Goal: Task Accomplishment & Management: Complete application form

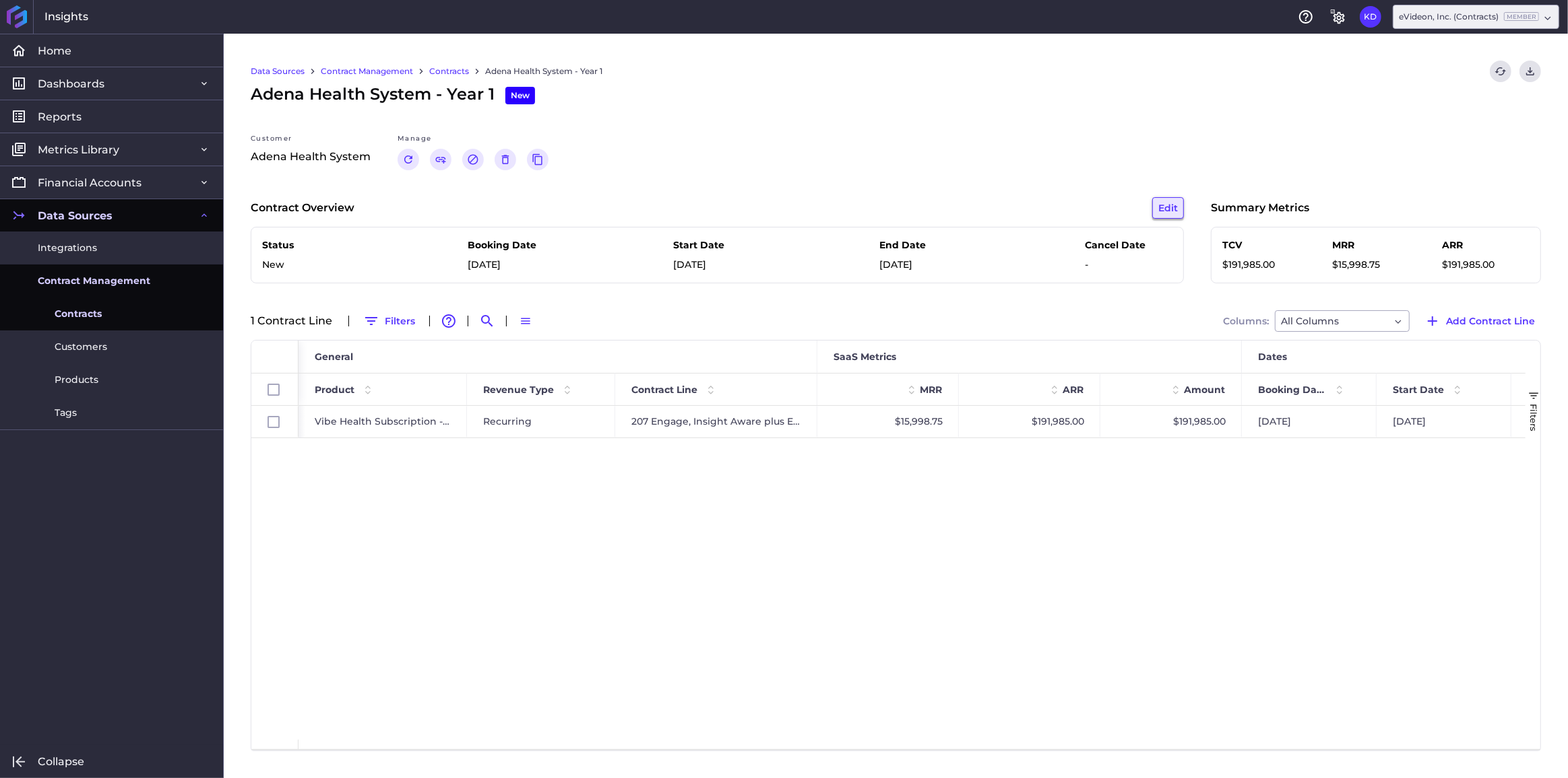
click at [1169, 208] on button "Edit" at bounding box center [1168, 208] width 32 height 22
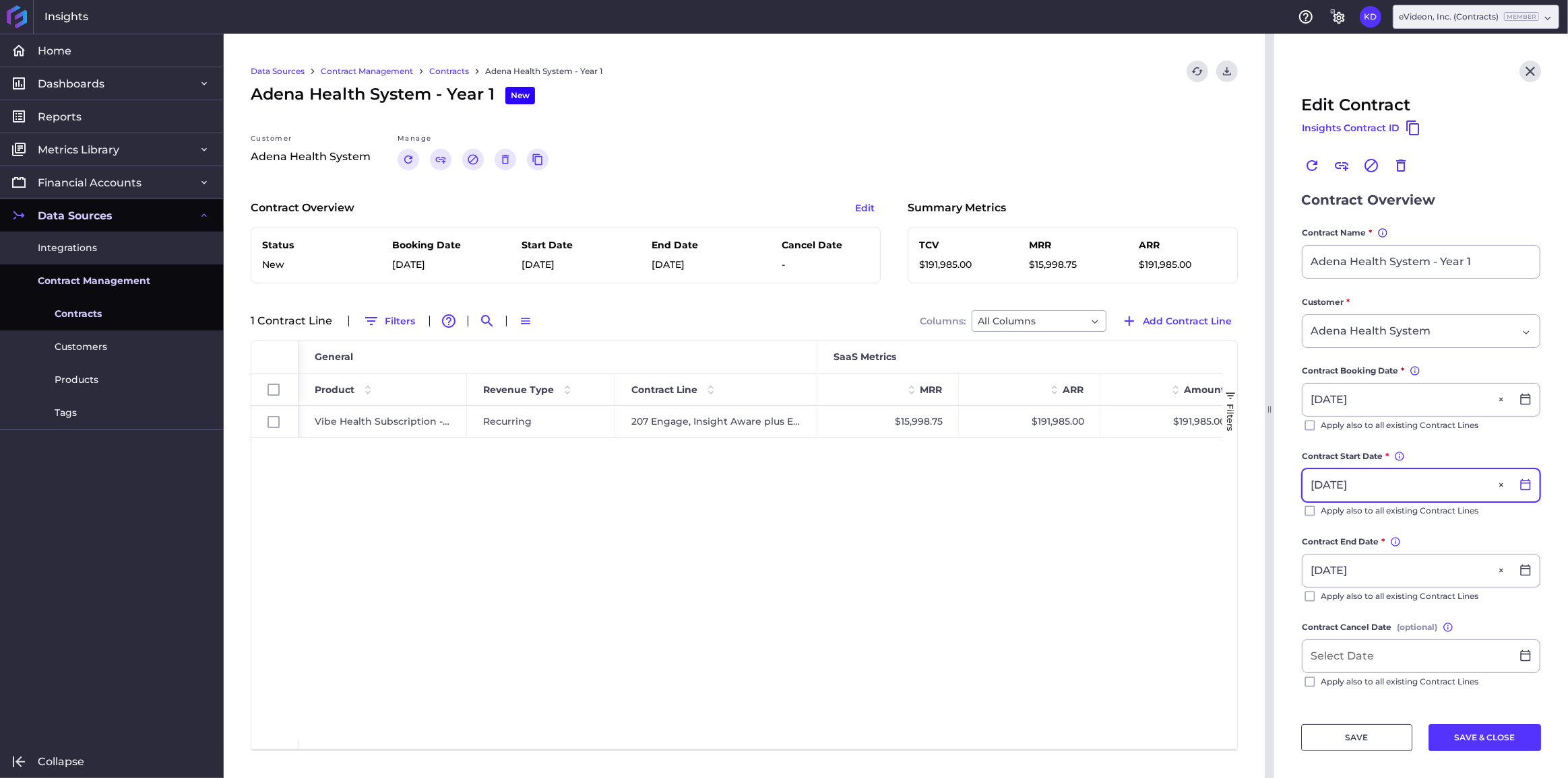
click at [1519, 480] on icon at bounding box center [1525, 484] width 12 height 12
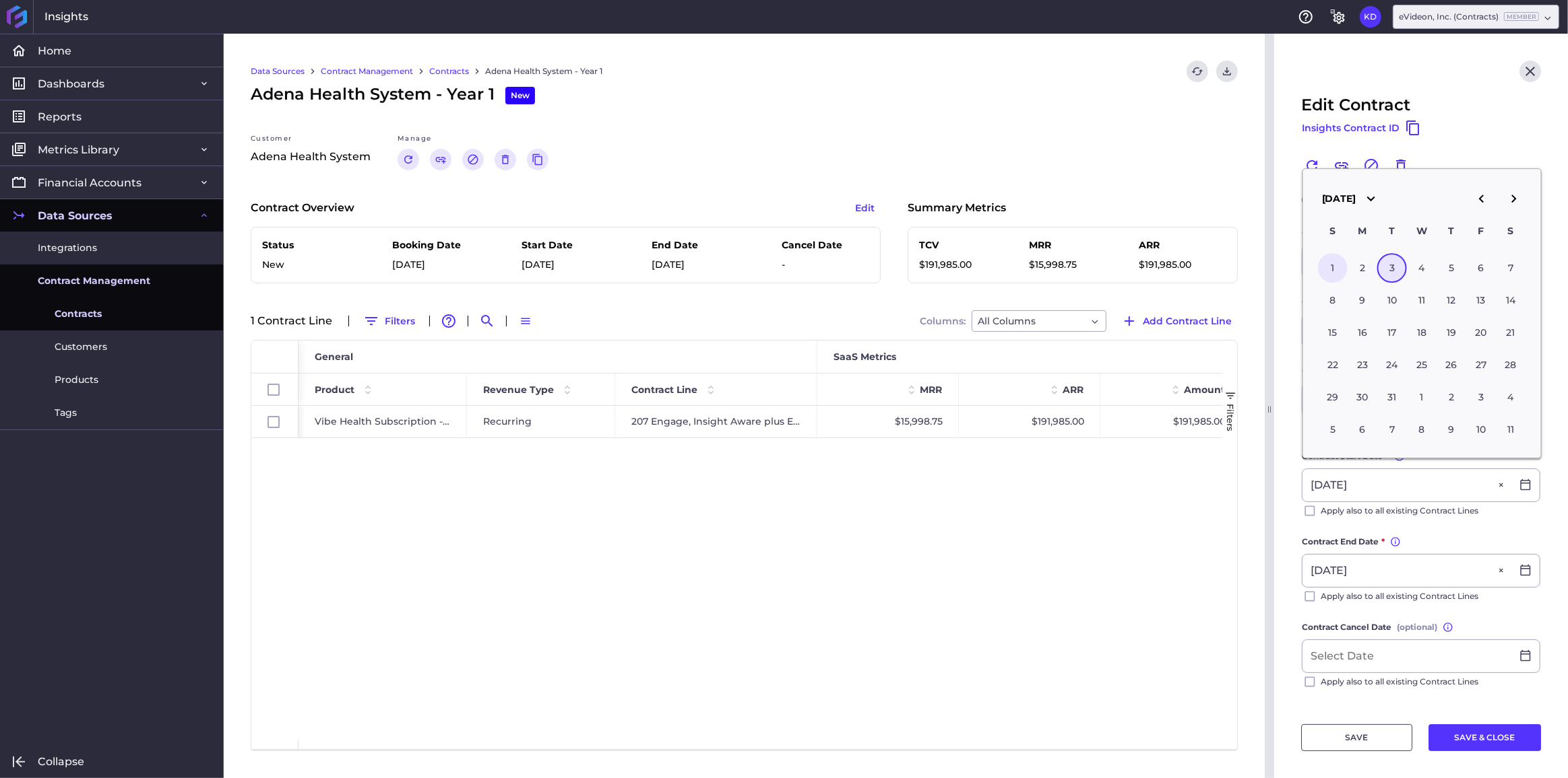
click at [1338, 267] on div "1" at bounding box center [1332, 268] width 30 height 30
type input "[DATE]"
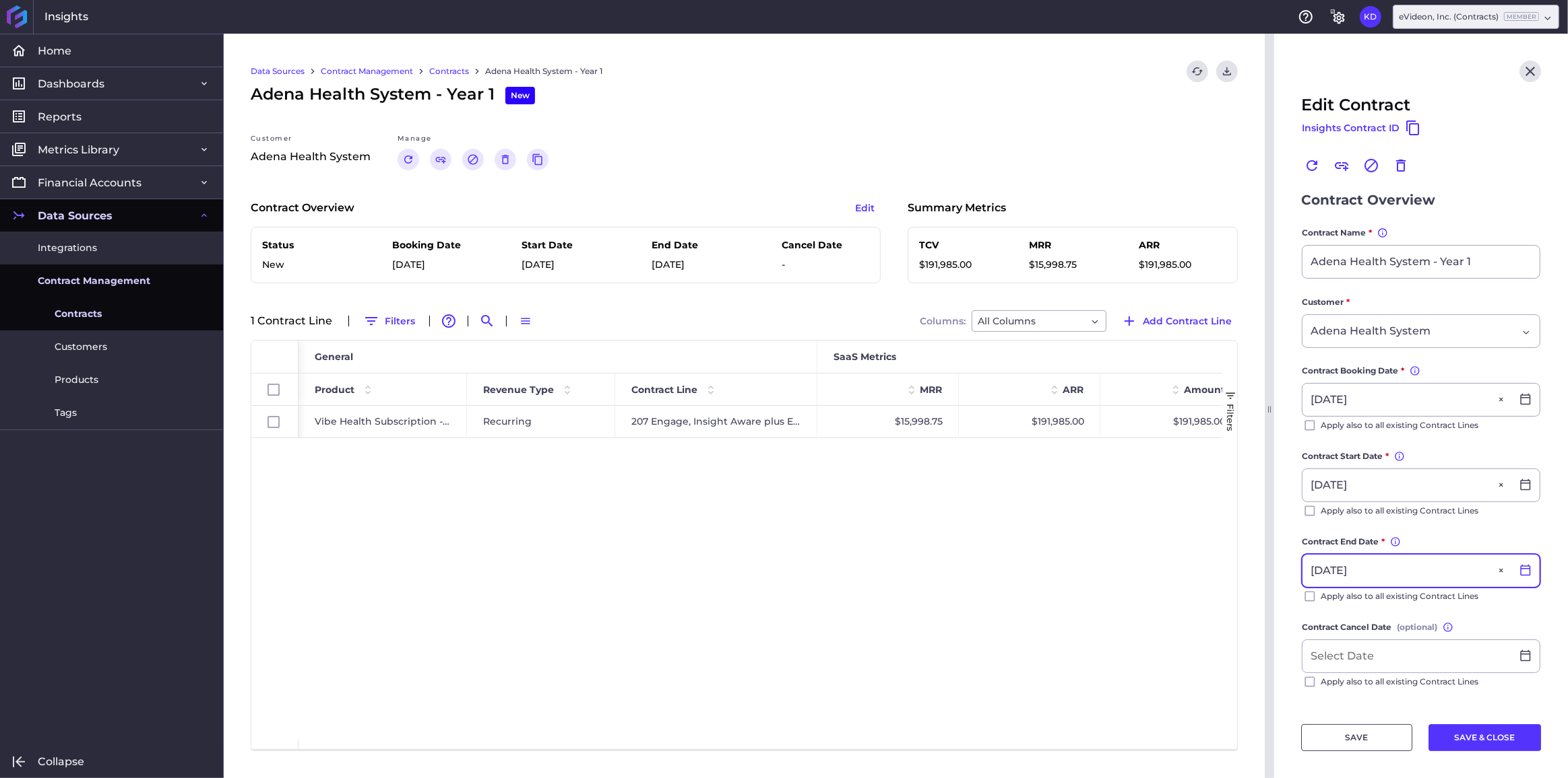
click at [1520, 569] on icon at bounding box center [1525, 570] width 10 height 11
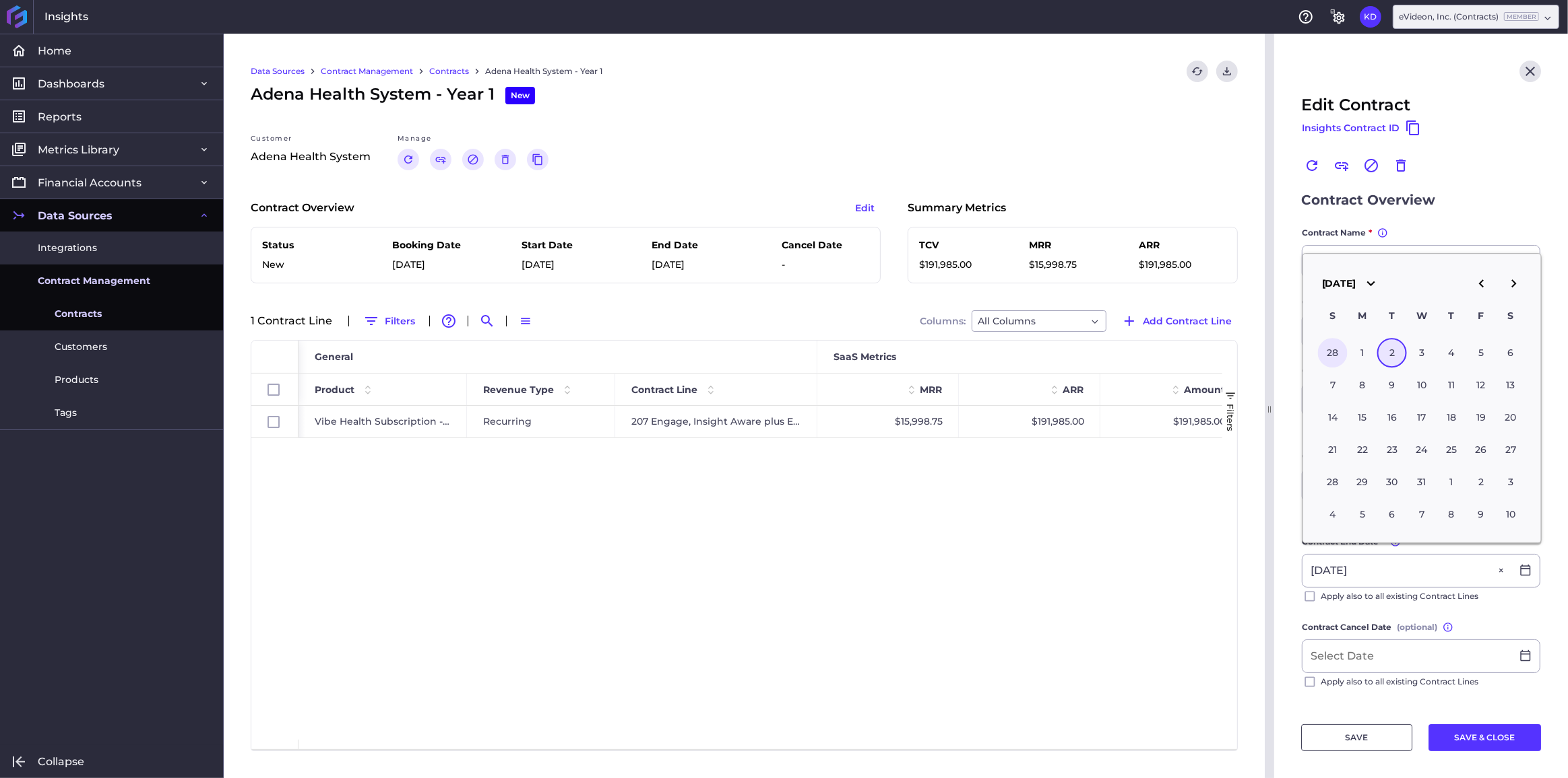
click at [1329, 358] on div "28" at bounding box center [1332, 353] width 30 height 30
type input "[DATE]"
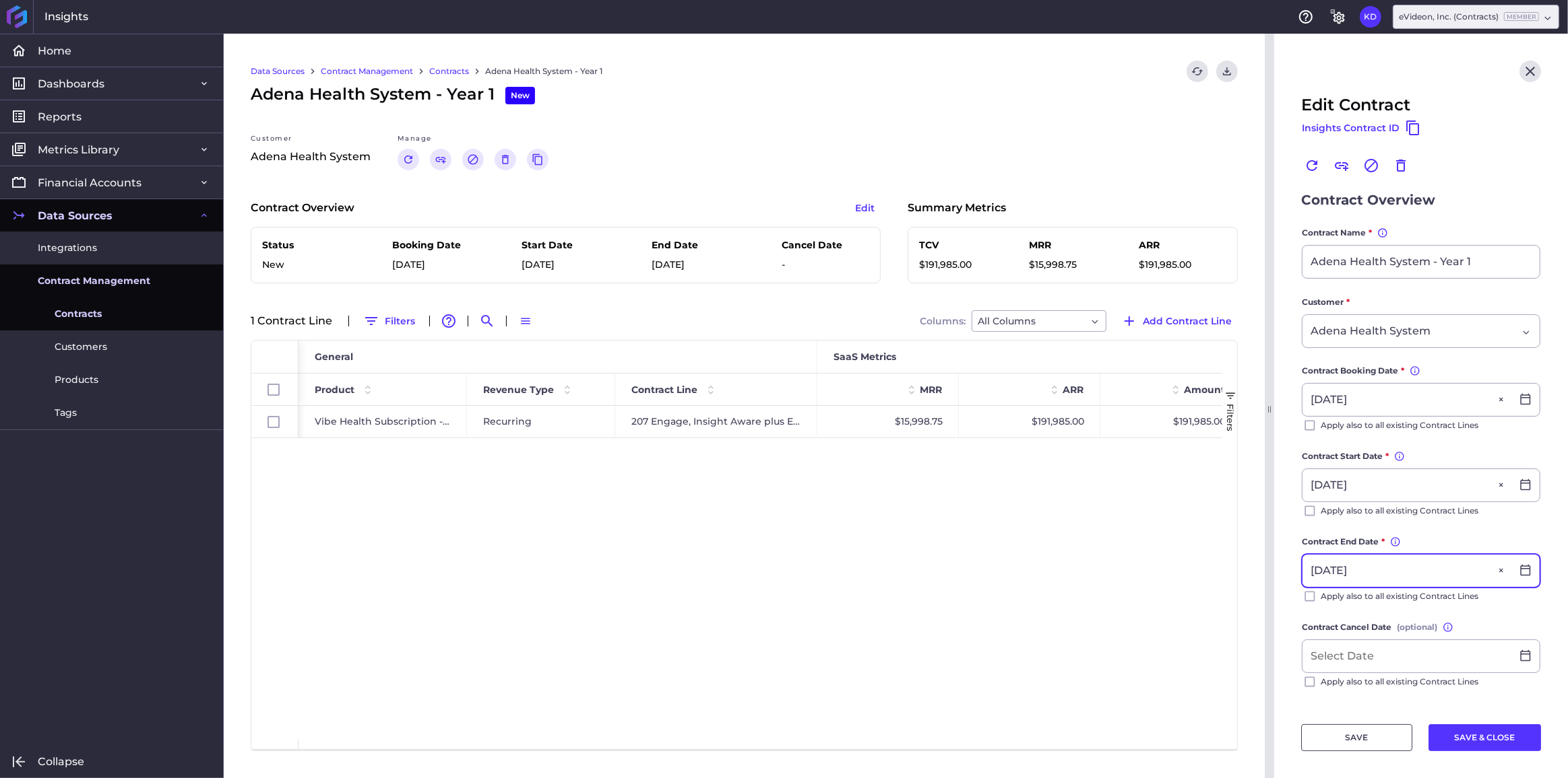
scroll to position [34, 0]
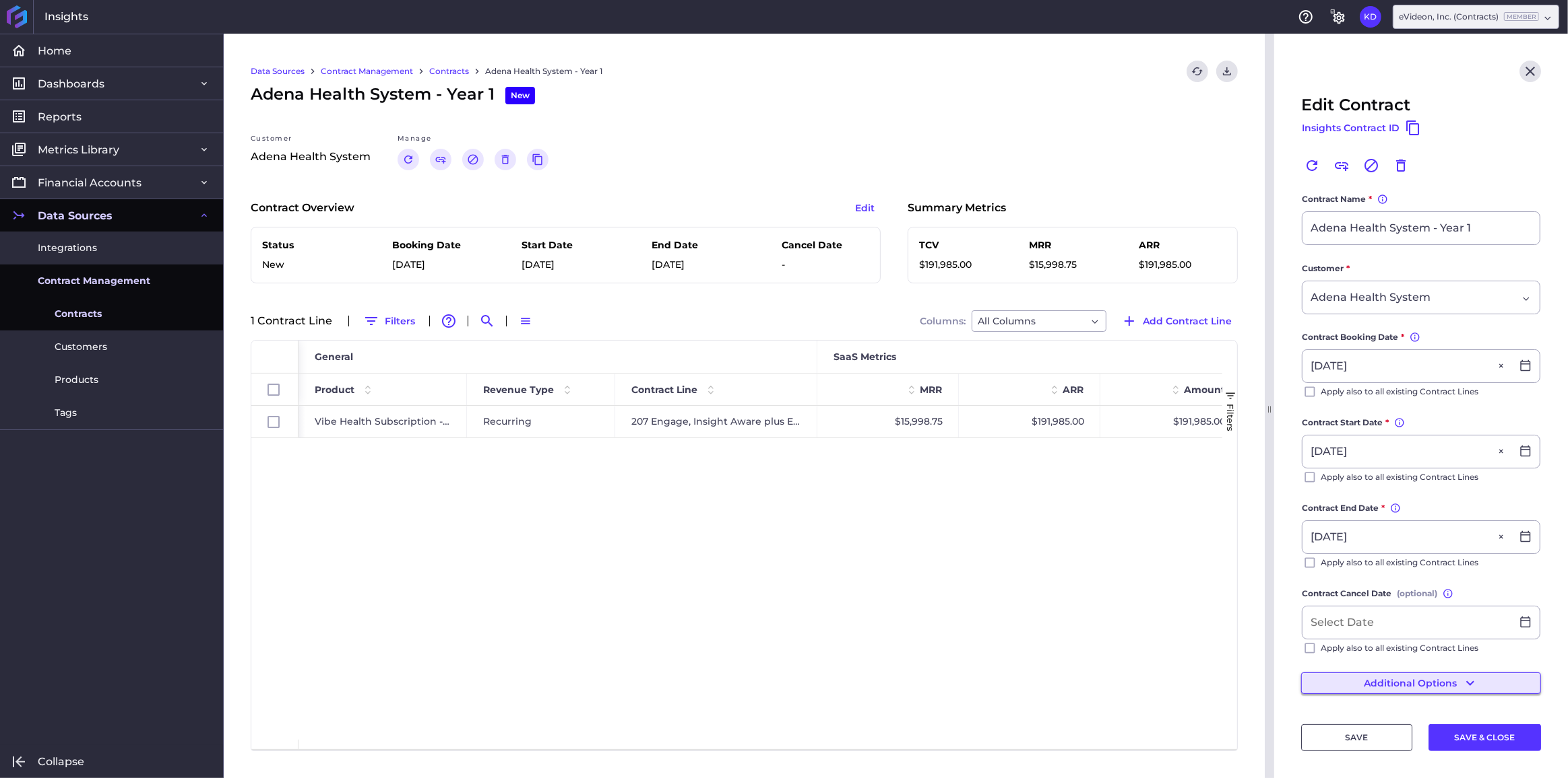
click at [1435, 676] on button "Additional Options" at bounding box center [1420, 683] width 240 height 22
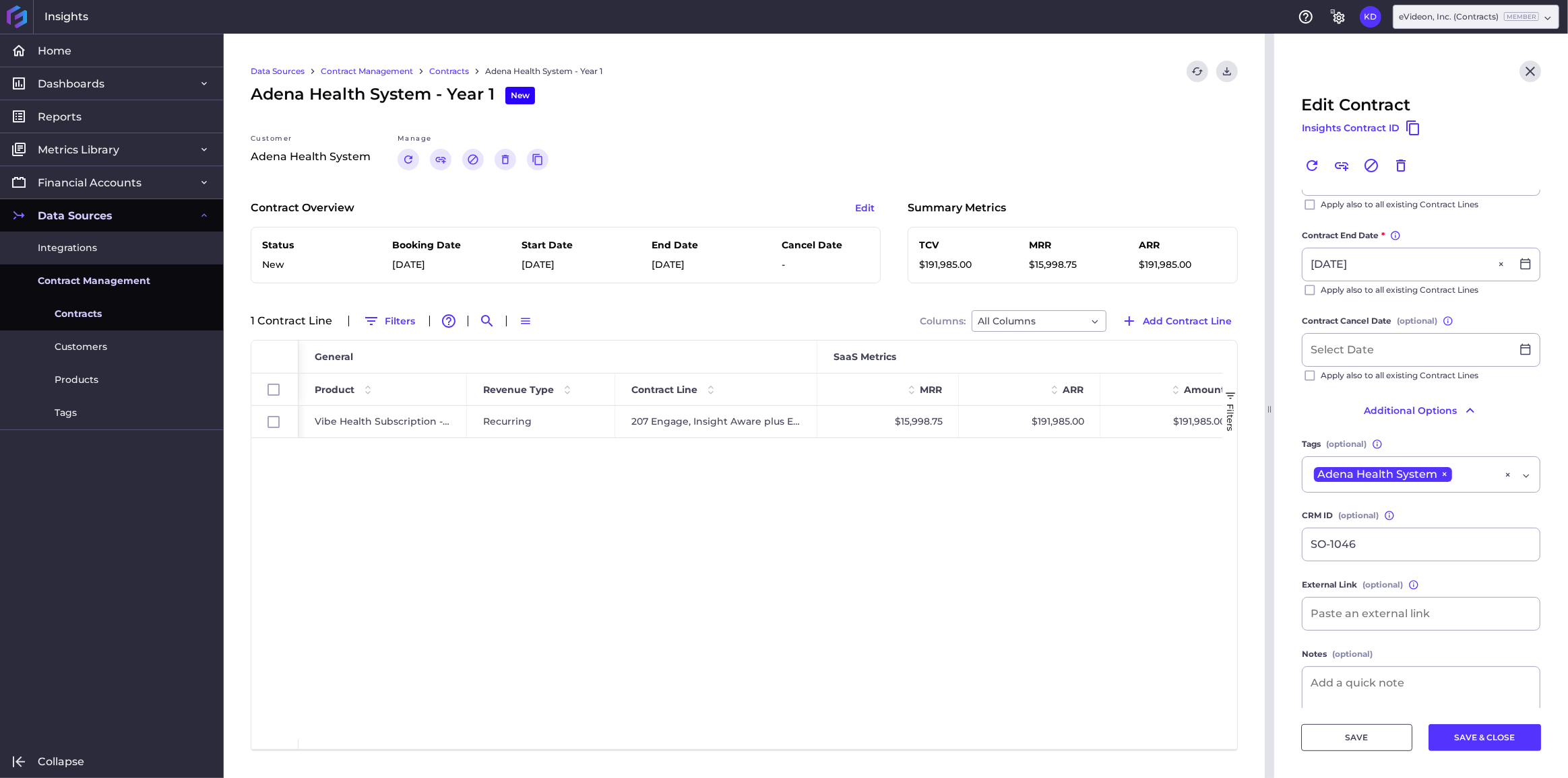
scroll to position [307, 0]
click at [1475, 747] on button "SAVE & CLOSE" at bounding box center [1485, 738] width 112 height 27
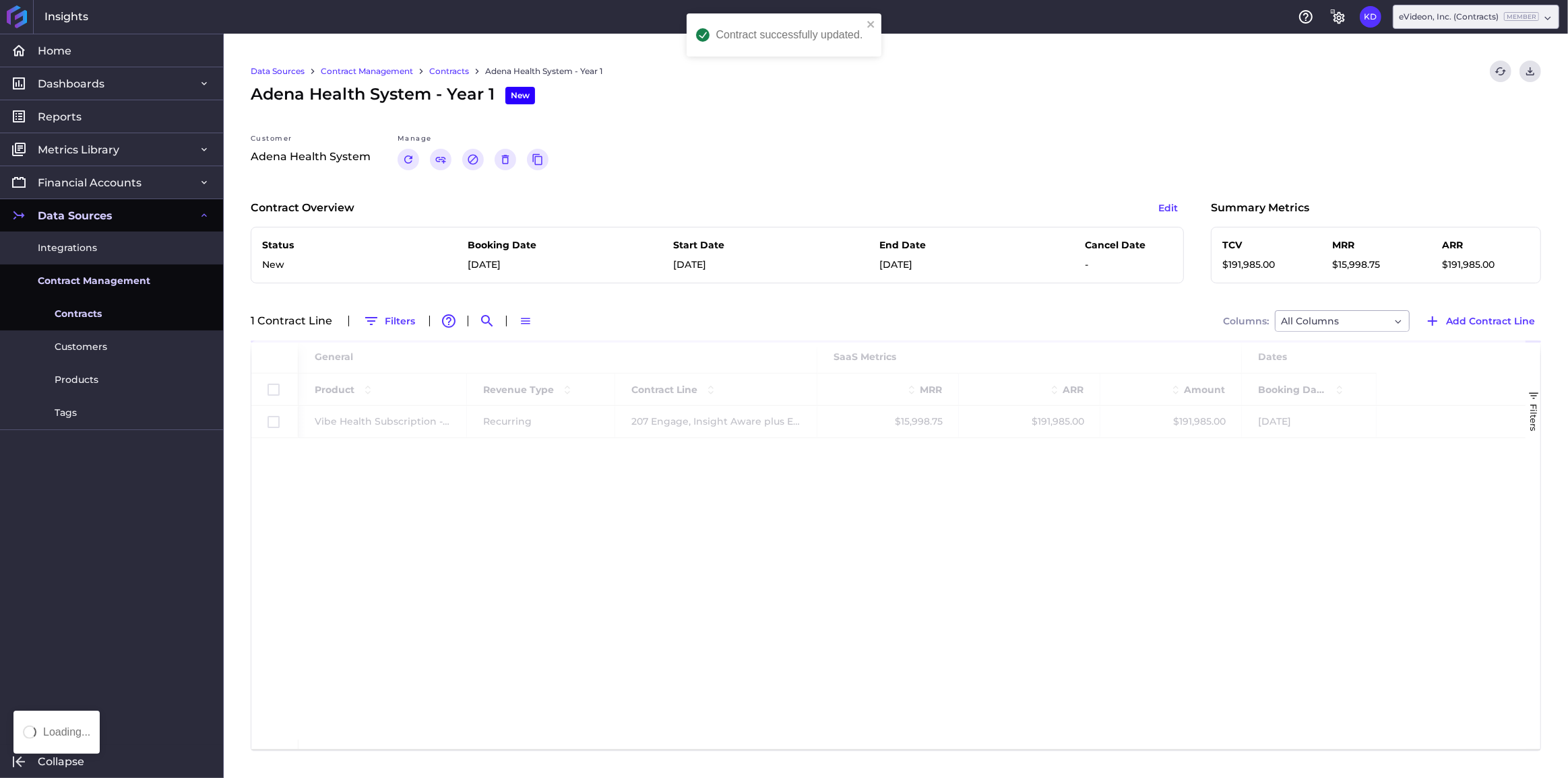
scroll to position [0, 0]
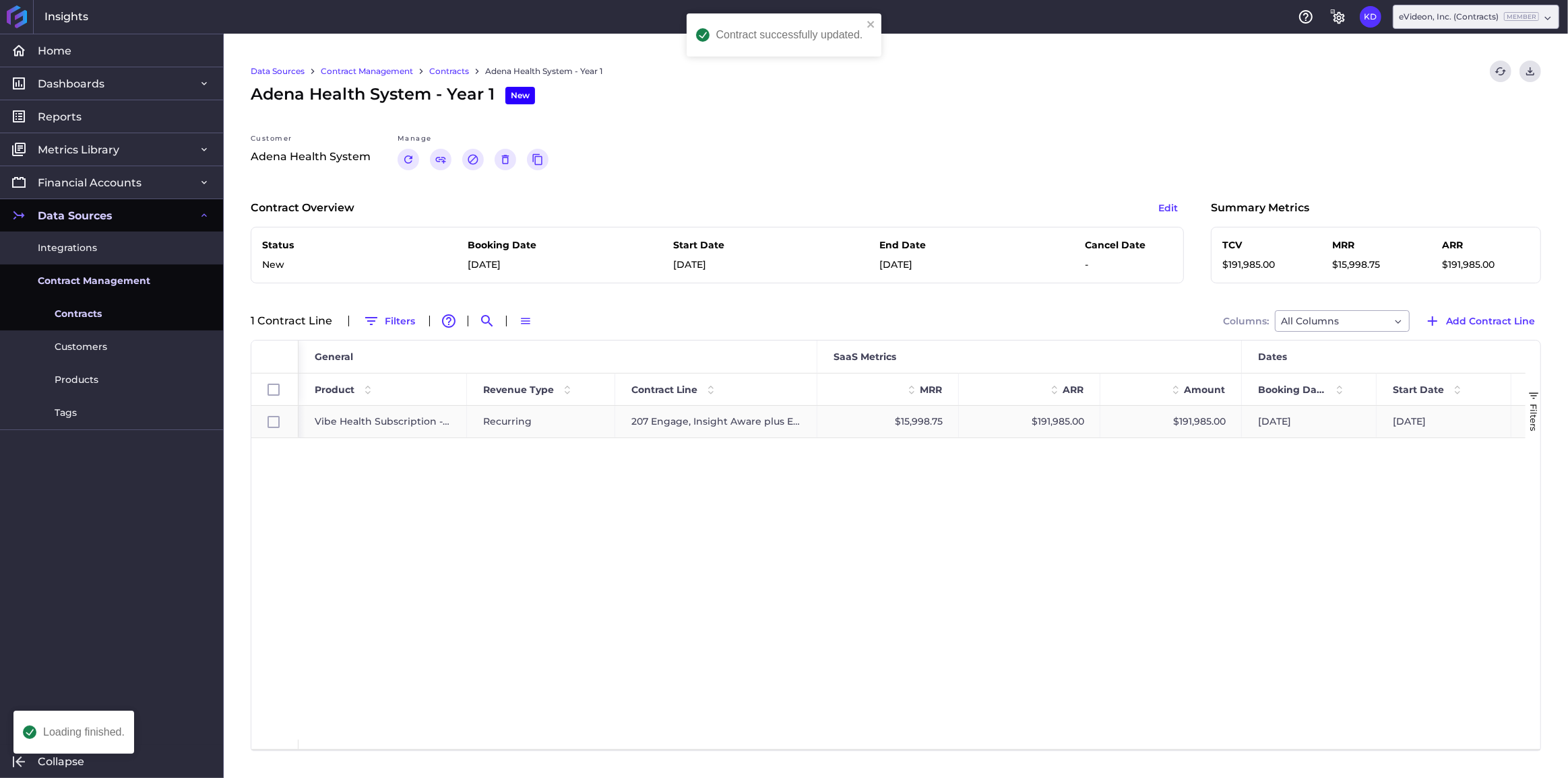
click at [379, 418] on span "Vibe Health Subscription - Recurring" at bounding box center [382, 422] width 136 height 30
checkbox input "true"
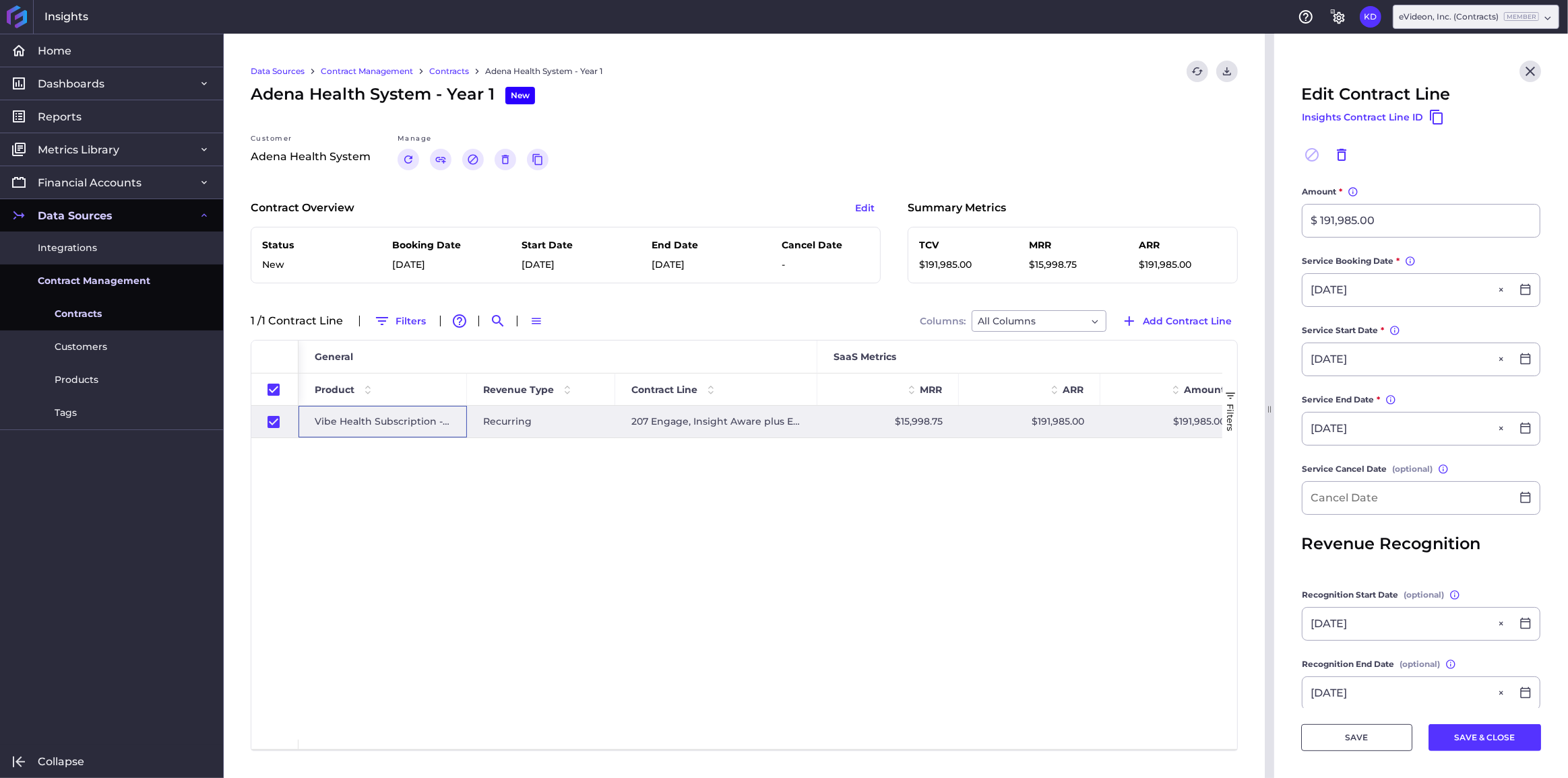
scroll to position [295, 0]
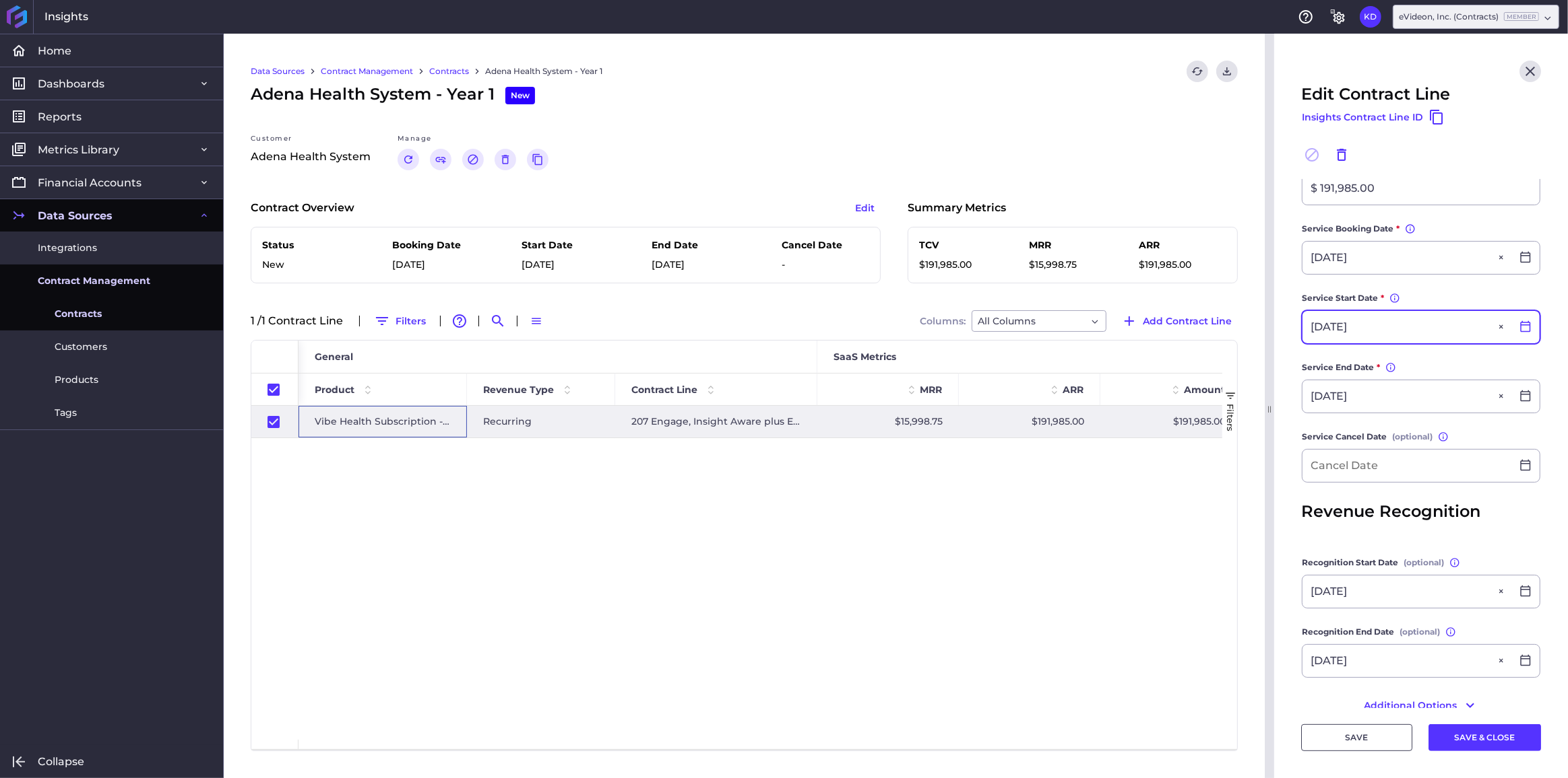
click at [1519, 333] on icon at bounding box center [1525, 326] width 12 height 12
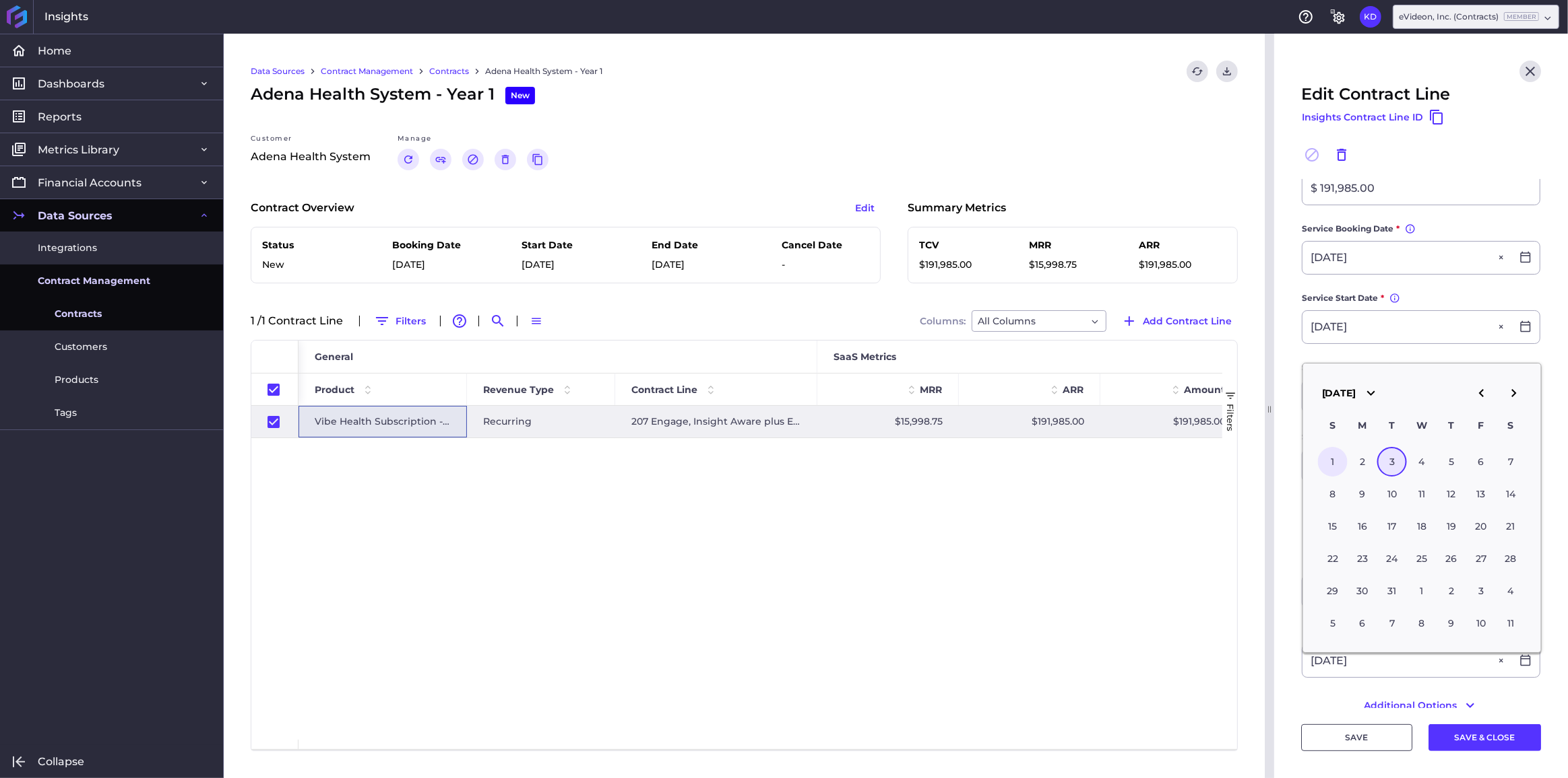
click at [1329, 468] on div "1" at bounding box center [1332, 462] width 30 height 30
type input "[DATE]"
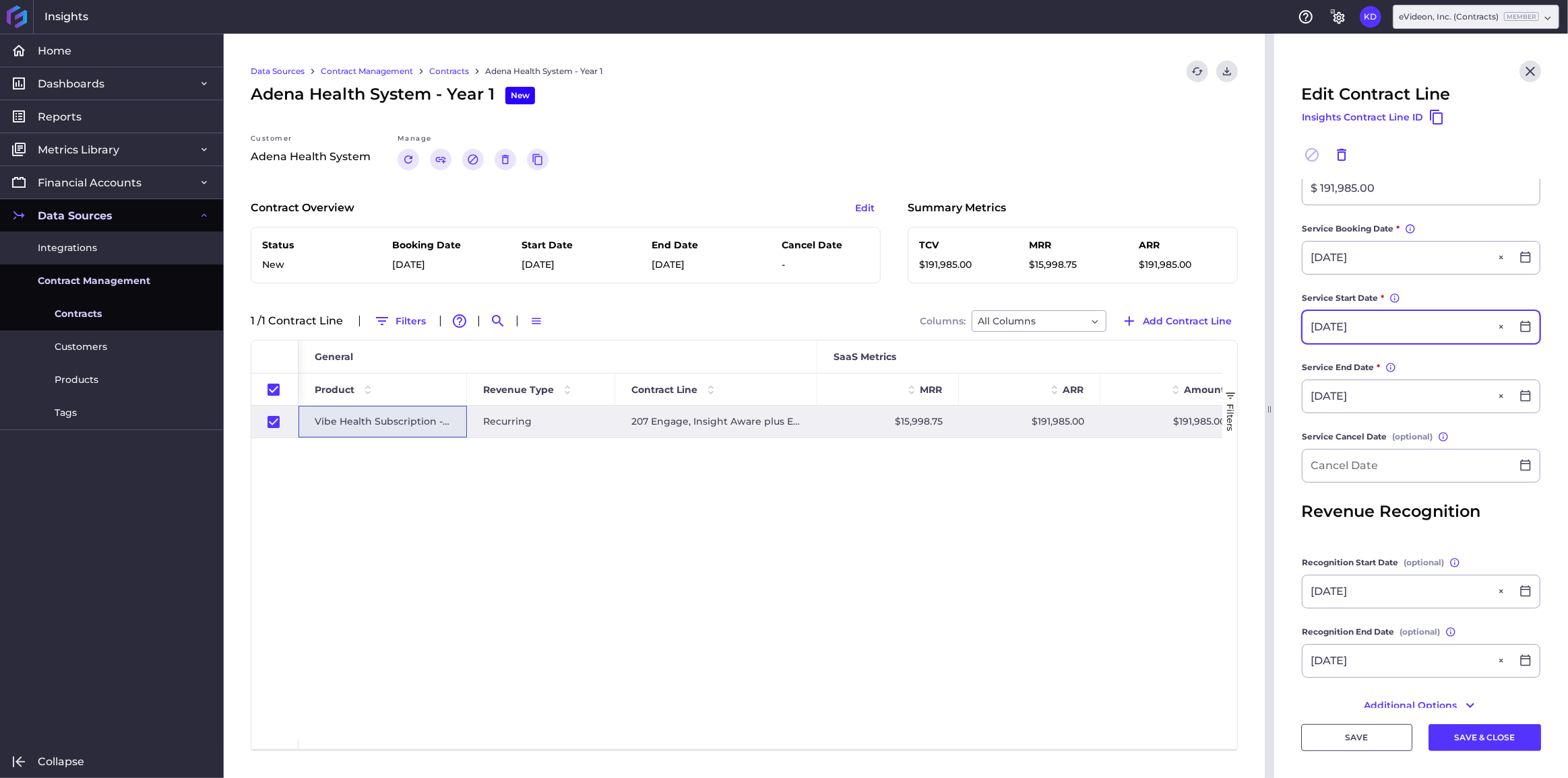
scroll to position [331, 0]
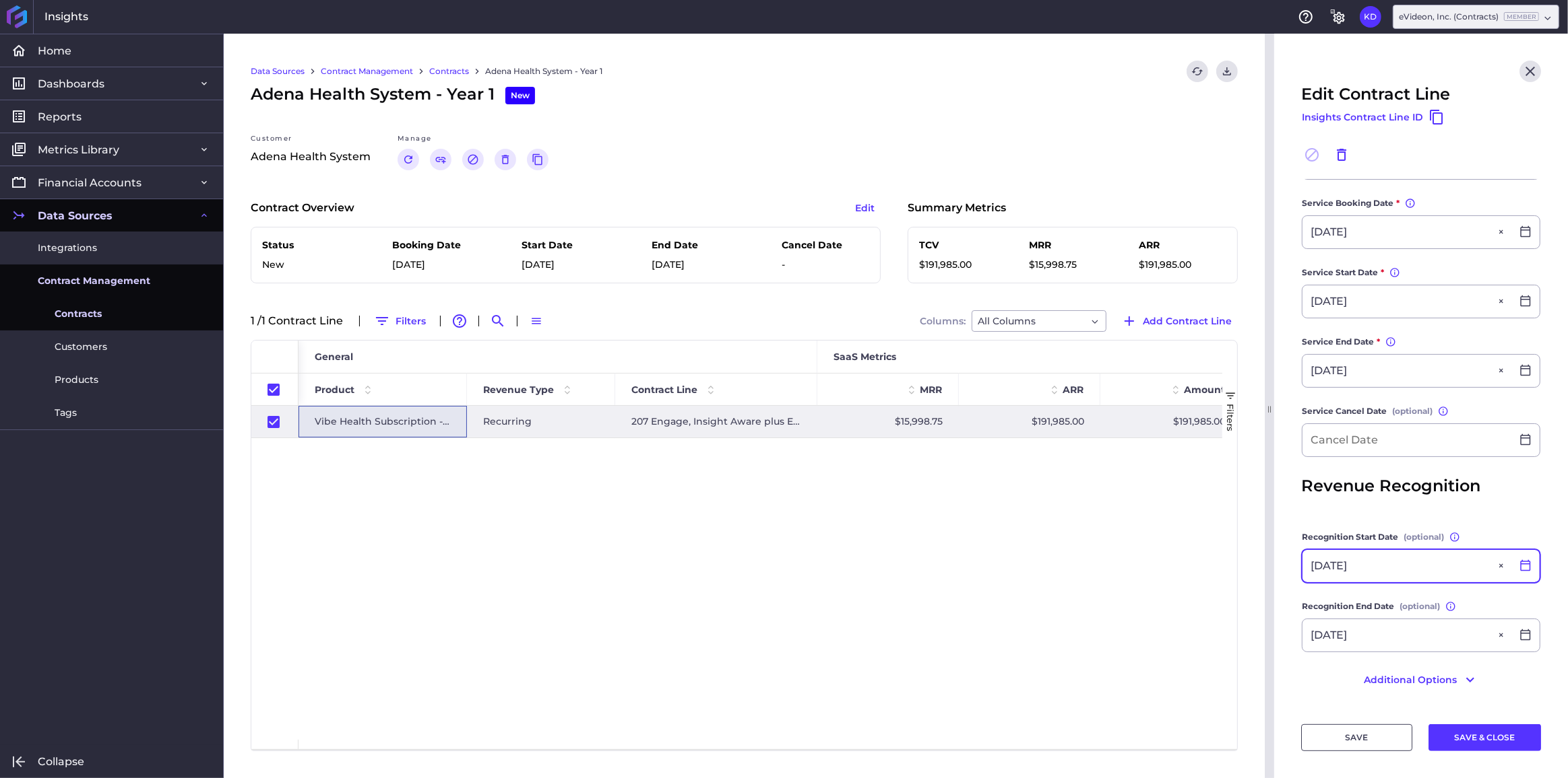
click at [1519, 566] on icon at bounding box center [1525, 565] width 12 height 12
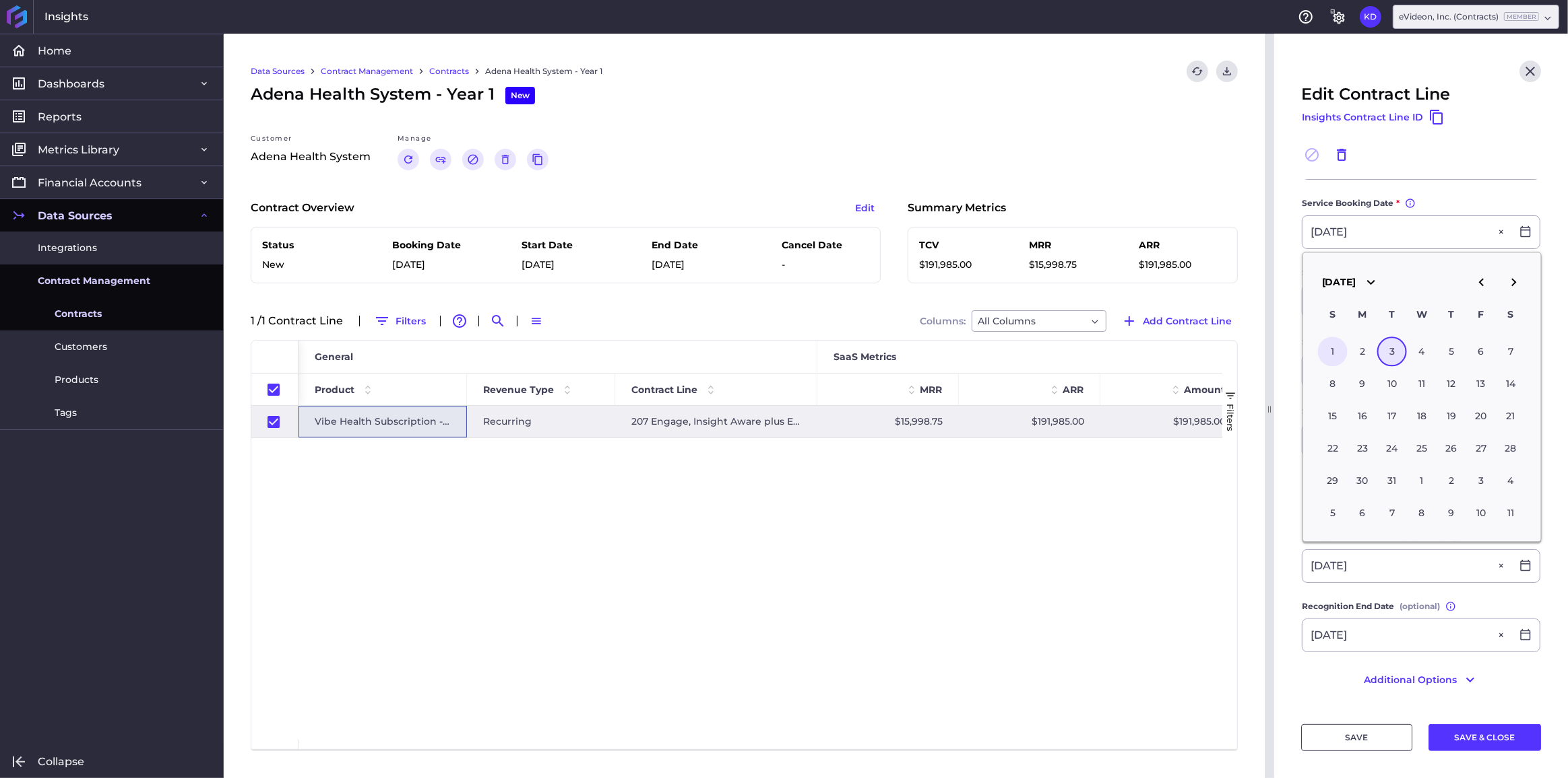
click at [1334, 353] on div "1" at bounding box center [1332, 352] width 30 height 30
type input "[DATE]"
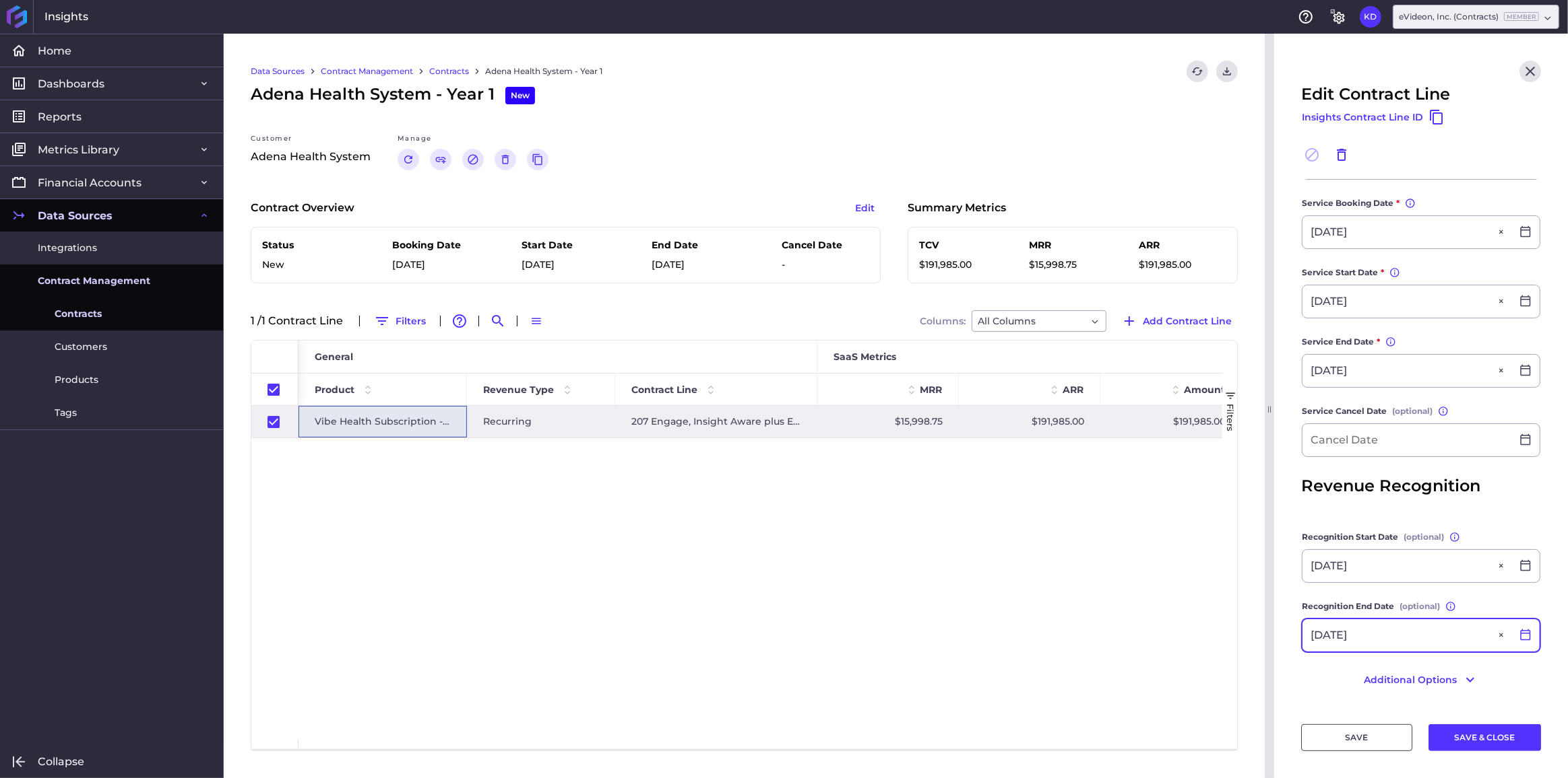
click at [1520, 634] on icon at bounding box center [1525, 635] width 10 height 11
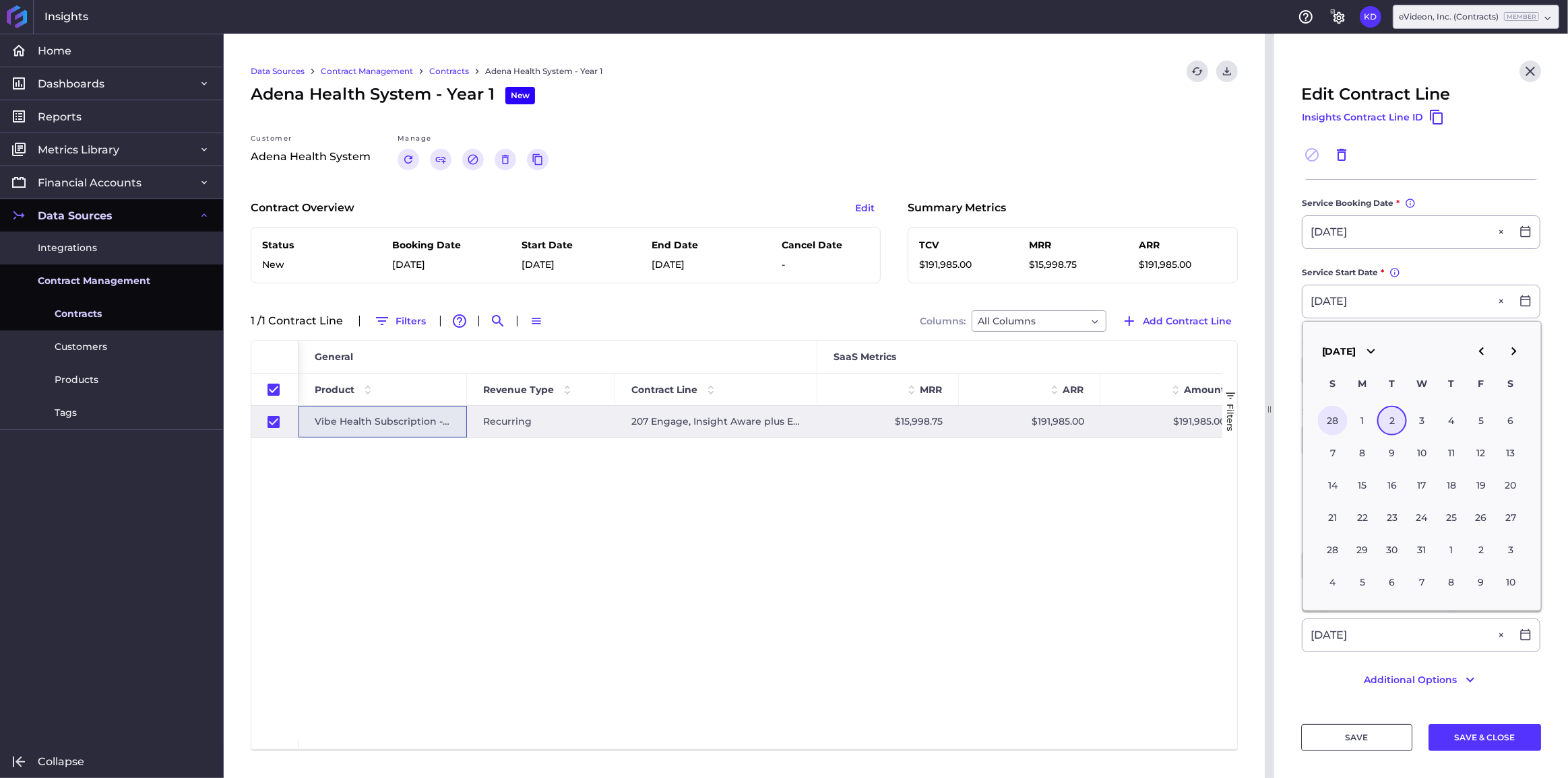
click at [1332, 412] on div "28" at bounding box center [1332, 420] width 30 height 30
type input "[DATE]"
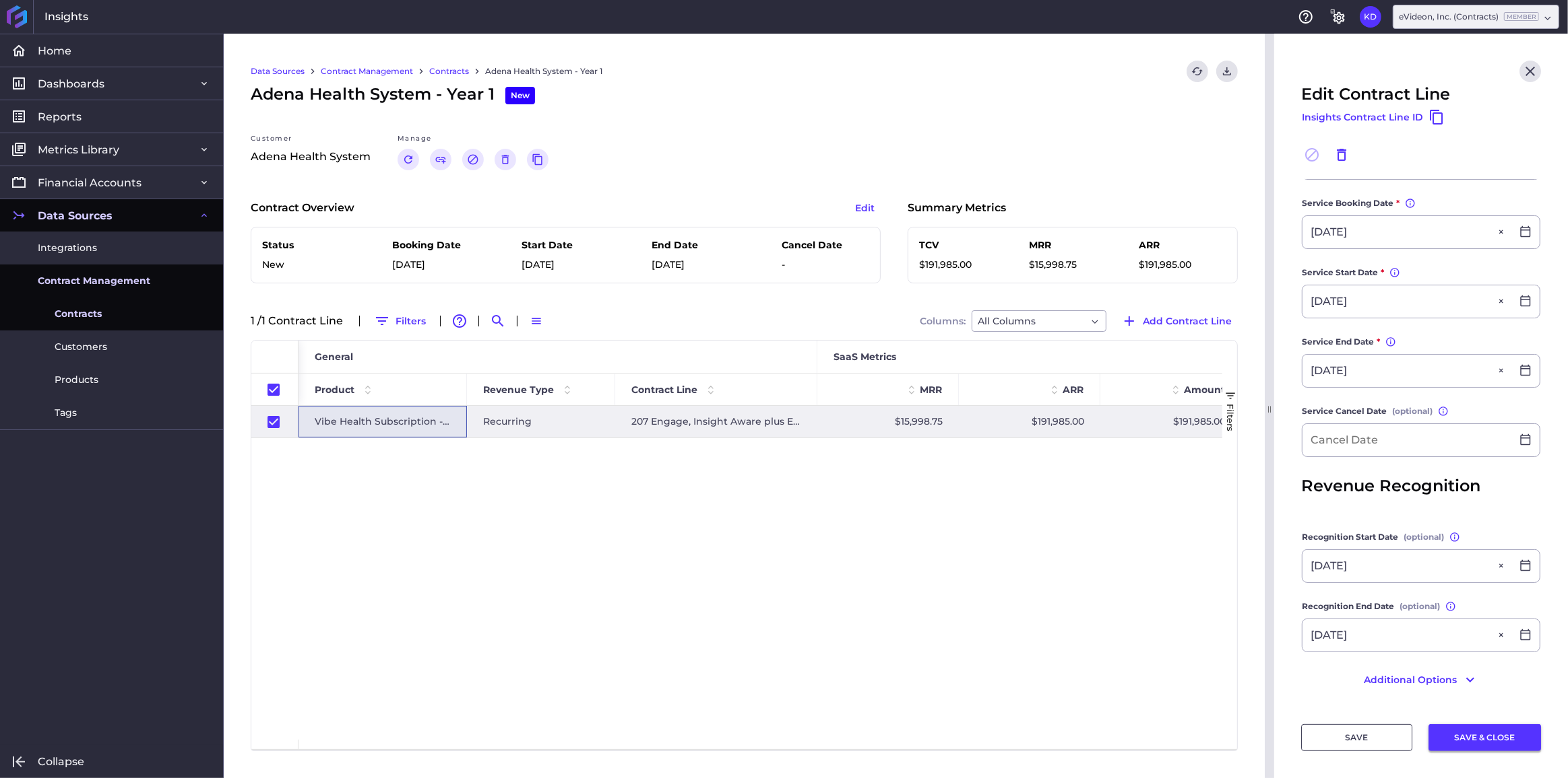
click at [1469, 736] on button "SAVE & CLOSE" at bounding box center [1485, 738] width 112 height 27
checkbox input "false"
